Goal: Information Seeking & Learning: Understand process/instructions

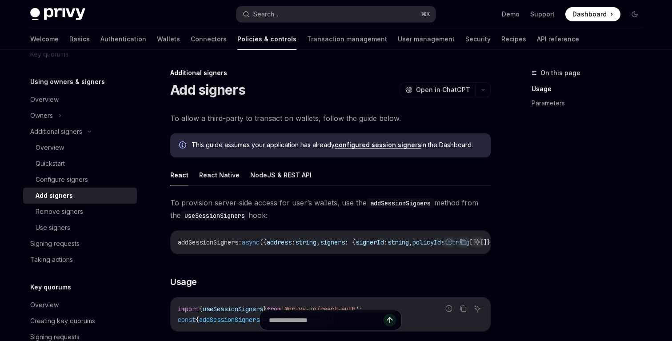
click at [297, 120] on span "To allow a third-party to transact on wallets, follow the guide below." at bounding box center [330, 118] width 321 height 12
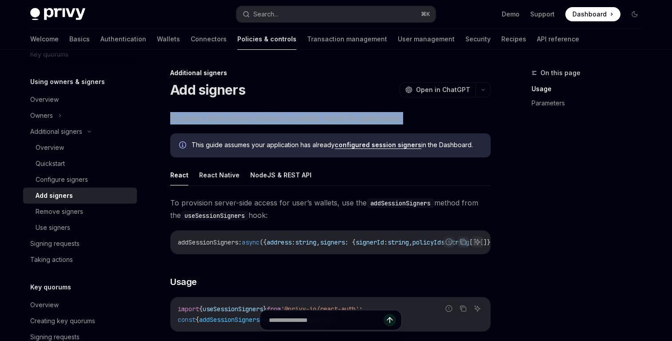
click at [297, 120] on span "To allow a third-party to transact on wallets, follow the guide below." at bounding box center [330, 118] width 321 height 12
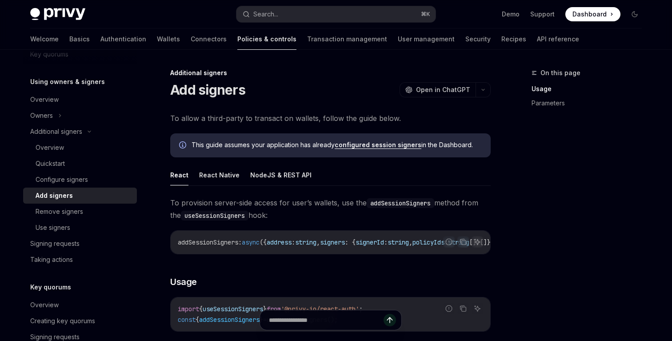
click at [285, 119] on span "To allow a third-party to transact on wallets, follow the guide below." at bounding box center [330, 118] width 321 height 12
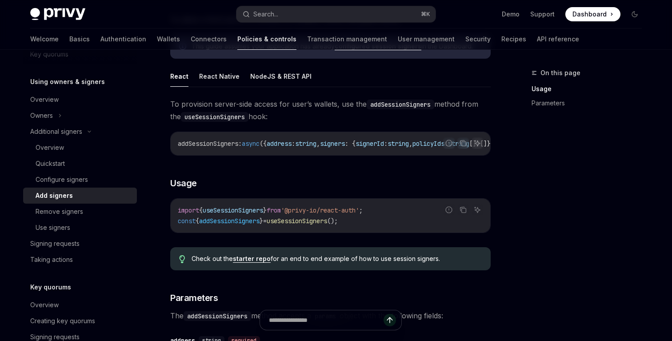
scroll to position [102, 0]
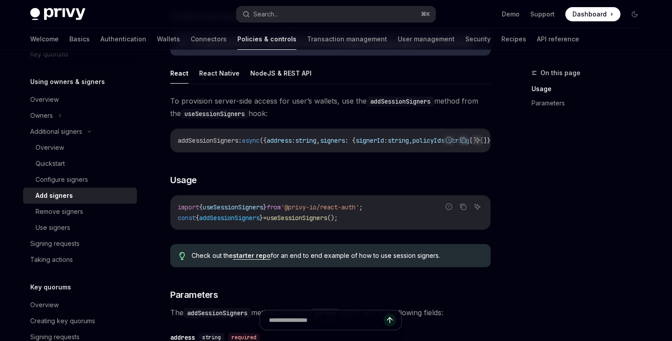
drag, startPoint x: 286, startPoint y: 151, endPoint x: 305, endPoint y: 151, distance: 18.7
click at [305, 151] on div "addSessionSigners : async ({ address : string , signers : { signerId : string ,…" at bounding box center [331, 140] width 320 height 23
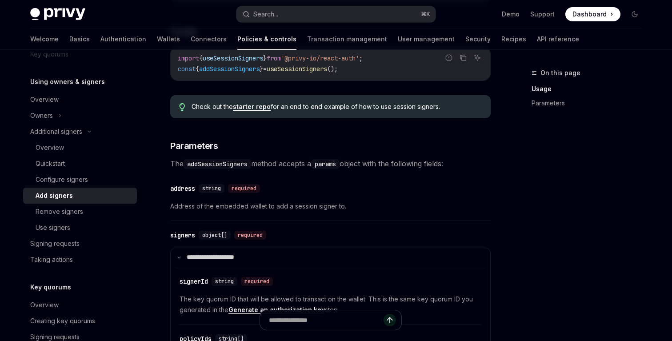
scroll to position [269, 0]
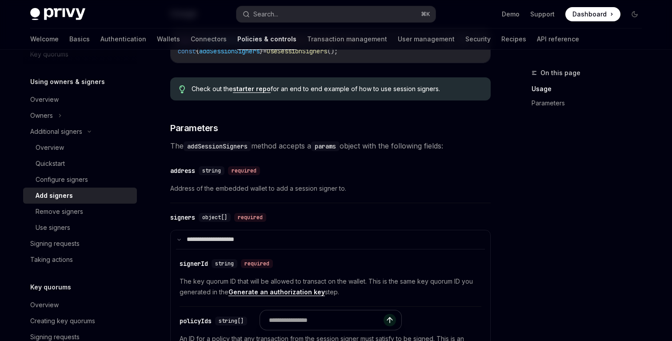
click at [303, 151] on span "The addSessionSigners method accepts a params object with the following fields:" at bounding box center [330, 146] width 321 height 12
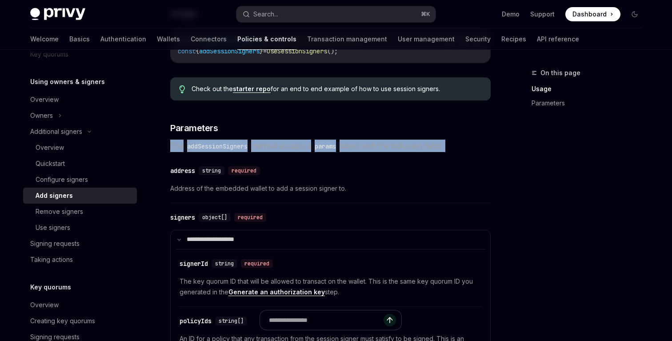
click at [303, 151] on span "The addSessionSigners method accepts a params object with the following fields:" at bounding box center [330, 146] width 321 height 12
click at [293, 151] on span "The addSessionSigners method accepts a params object with the following fields:" at bounding box center [330, 146] width 321 height 12
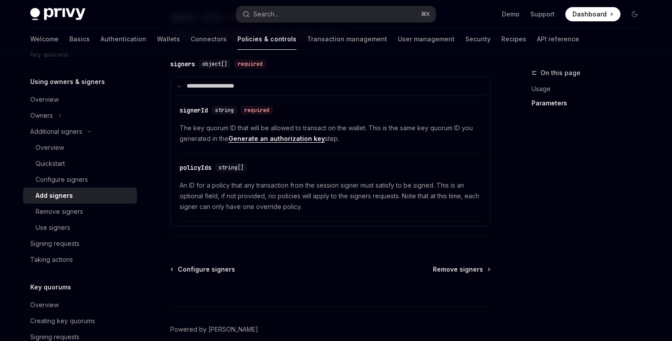
scroll to position [416, 0]
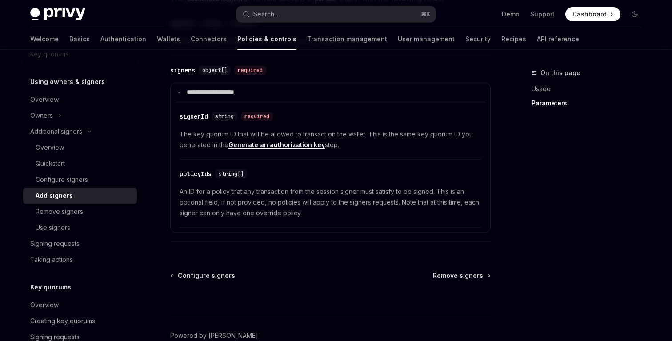
click at [287, 137] on span "The key quorum ID that will be allowed to transact on the wallet. This is the s…" at bounding box center [331, 139] width 302 height 21
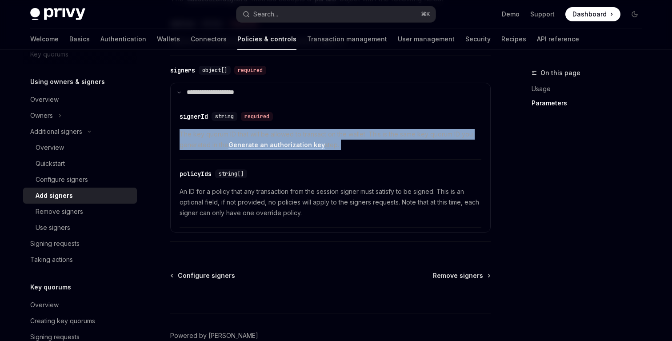
click at [287, 137] on span "The key quorum ID that will be allowed to transact on the wallet. This is the s…" at bounding box center [331, 139] width 302 height 21
click at [279, 135] on span "The key quorum ID that will be allowed to transact on the wallet. This is the s…" at bounding box center [331, 139] width 302 height 21
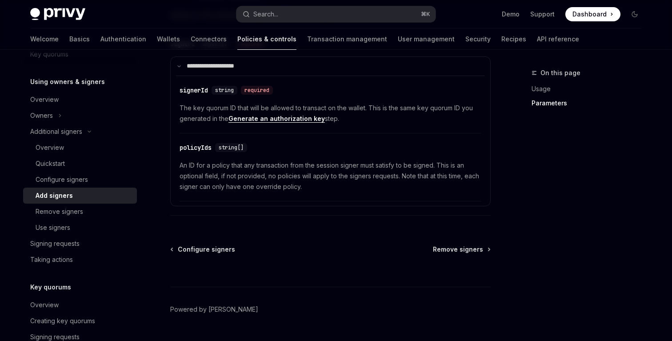
scroll to position [468, 0]
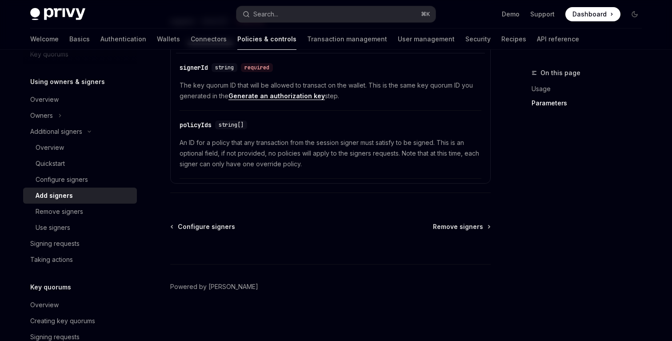
click at [316, 144] on span "An ID for a policy that any transaction from the session signer must satisfy to…" at bounding box center [331, 153] width 302 height 32
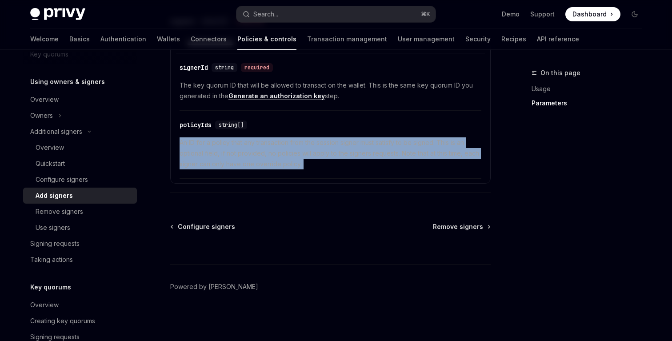
click at [316, 144] on span "An ID for a policy that any transaction from the session signer must satisfy to…" at bounding box center [331, 153] width 302 height 32
click at [315, 155] on span "An ID for a policy that any transaction from the session signer must satisfy to…" at bounding box center [331, 153] width 302 height 32
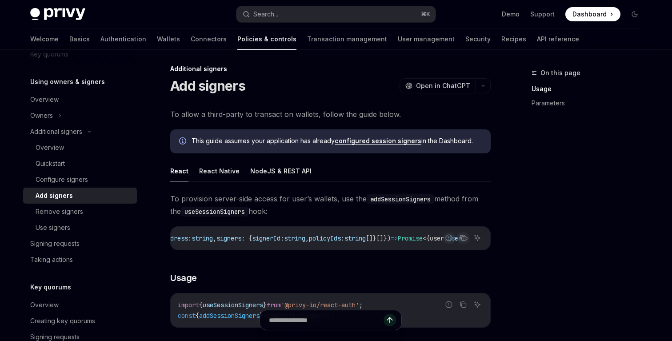
scroll to position [0, 0]
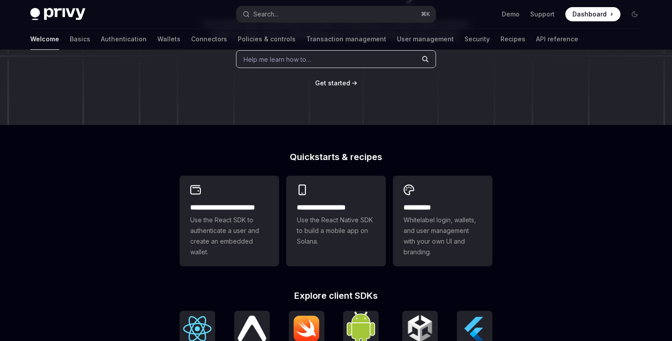
scroll to position [109, 0]
